Goal: Information Seeking & Learning: Learn about a topic

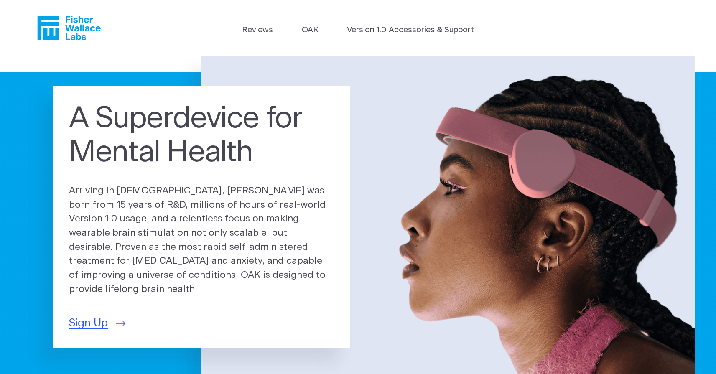
click at [256, 24] on header "Reviews OAK Version 1.0 Accessories & Support" at bounding box center [358, 28] width 716 height 56
click at [256, 28] on link "Reviews" at bounding box center [257, 30] width 31 height 12
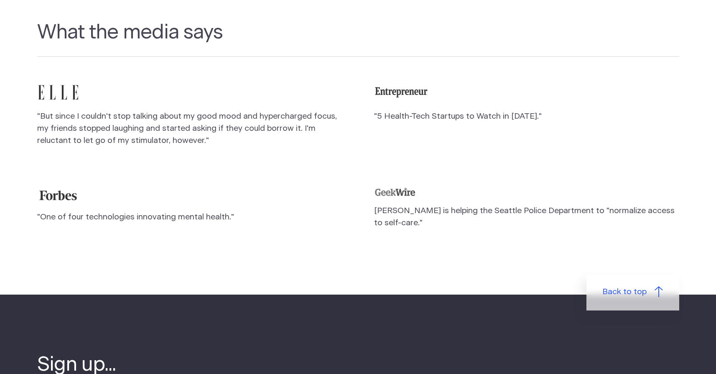
scroll to position [1150, 0]
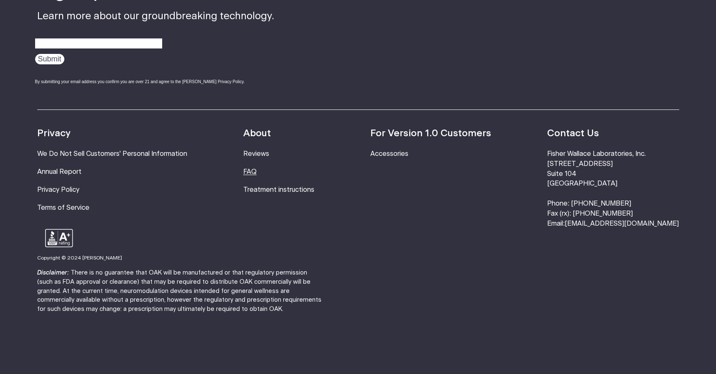
click at [256, 168] on link "FAQ" at bounding box center [249, 171] width 13 height 7
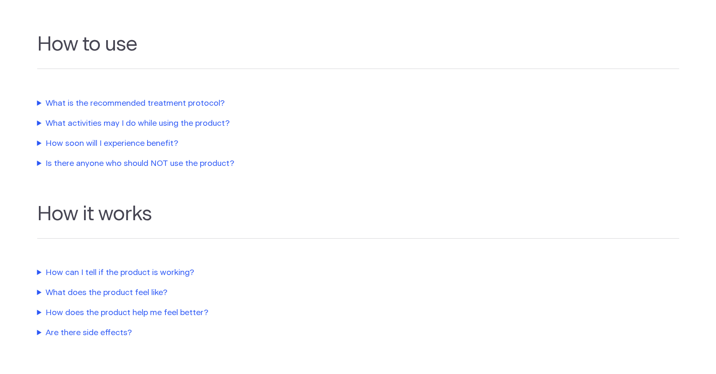
scroll to position [271, 0]
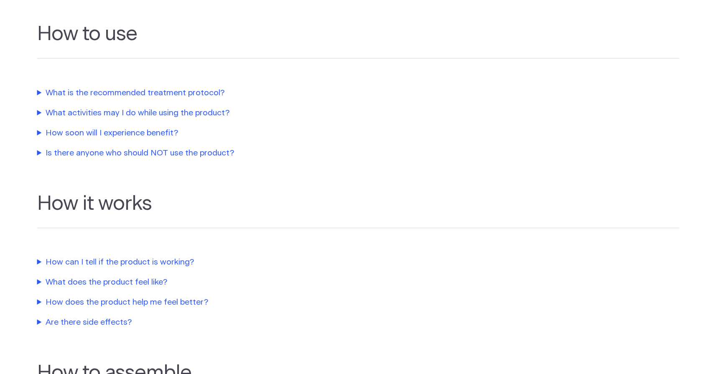
click at [135, 97] on summary "What is the recommended treatment protocol?" at bounding box center [227, 93] width 380 height 12
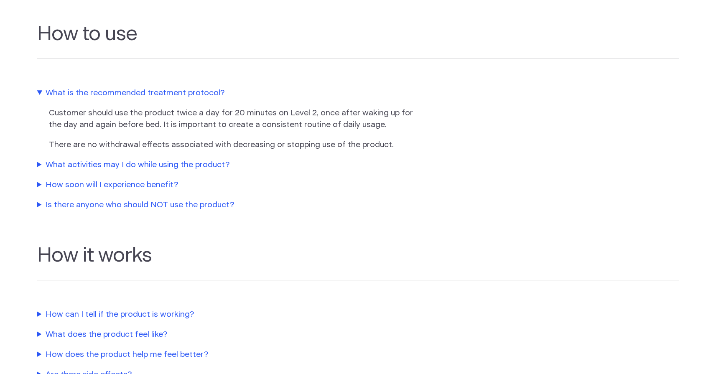
click at [208, 165] on summary "What activities may I do while using the product?" at bounding box center [227, 165] width 380 height 12
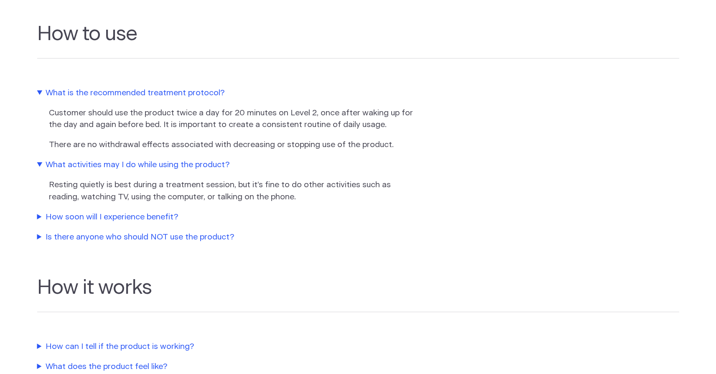
click at [162, 213] on summary "How soon will I experience benefit?" at bounding box center [227, 217] width 380 height 12
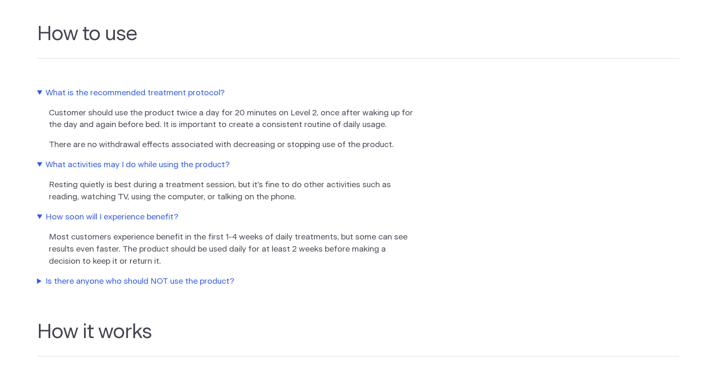
click at [175, 283] on summary "Is there anyone who should NOT use the product?" at bounding box center [227, 282] width 380 height 12
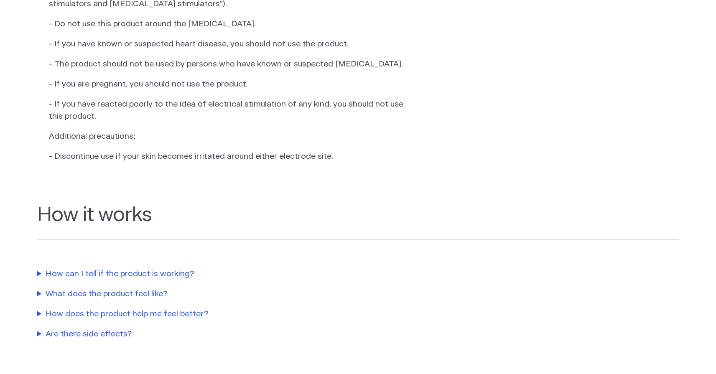
scroll to position [619, 0]
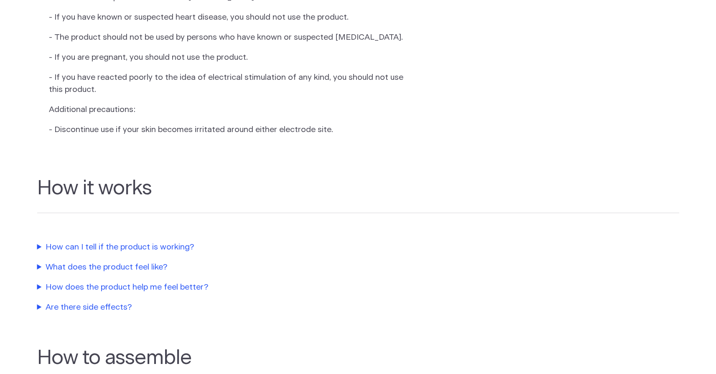
click at [167, 254] on summary "How can I tell if the product is working?" at bounding box center [227, 247] width 380 height 12
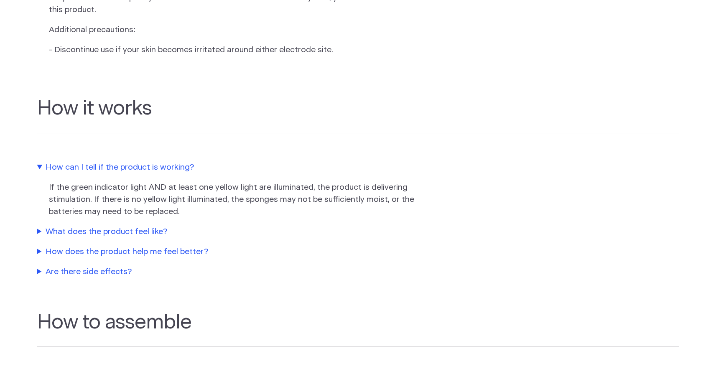
scroll to position [701, 0]
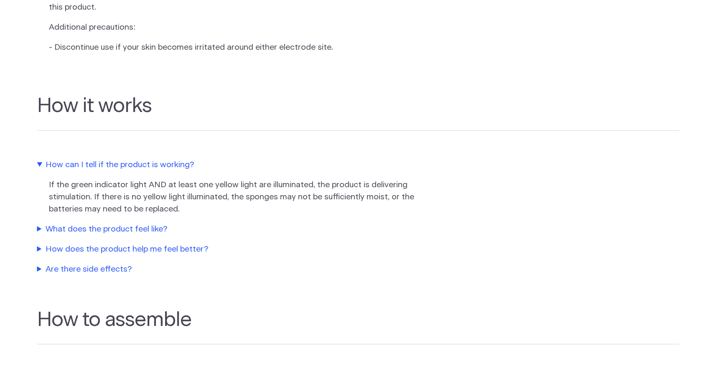
click at [151, 249] on section "How it works How can I tell if the product is working? If the green indicator l…" at bounding box center [358, 176] width 716 height 213
click at [150, 236] on summary "What does the product feel like?" at bounding box center [227, 229] width 380 height 12
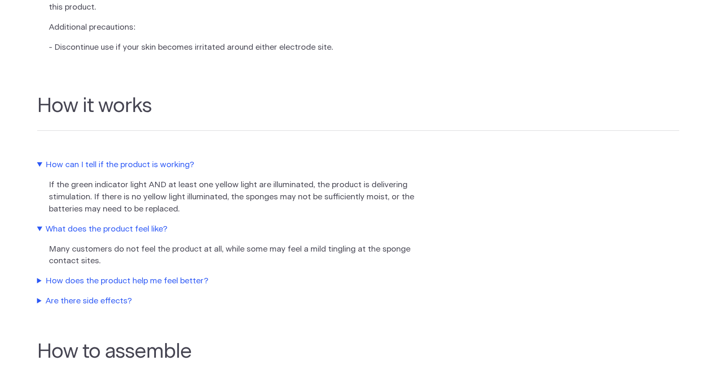
click at [150, 284] on section "How it works How can I tell if the product is working? If the green indicator l…" at bounding box center [358, 193] width 716 height 246
click at [146, 287] on summary "How does the product help me feel better?" at bounding box center [227, 281] width 380 height 12
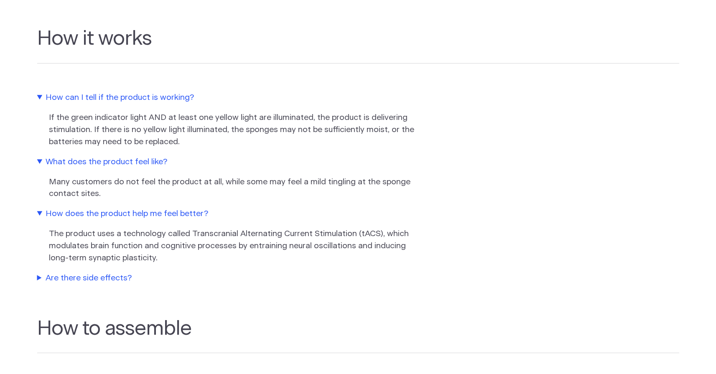
scroll to position [768, 0]
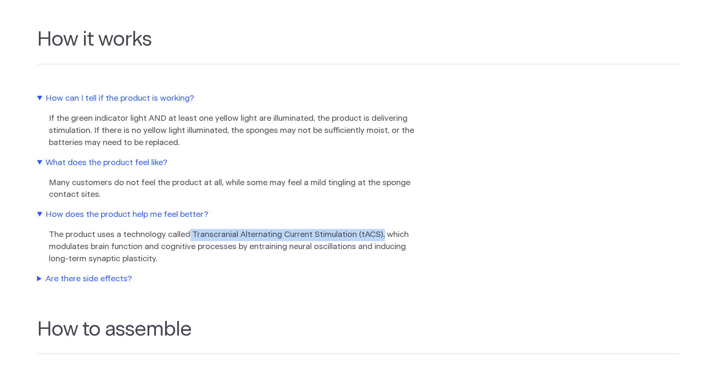
drag, startPoint x: 380, startPoint y: 246, endPoint x: 189, endPoint y: 248, distance: 190.9
click at [189, 248] on p "The product uses a technology called Transcranial Alternating Current Stimulati…" at bounding box center [233, 247] width 369 height 36
copy p "Transcranial Alternating Current Stimulation (tACS),"
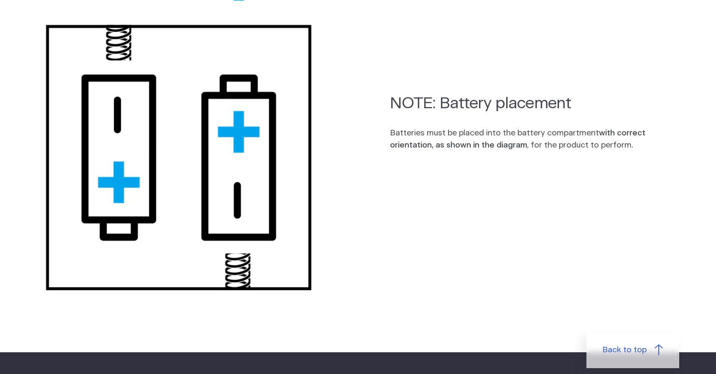
scroll to position [1582, 0]
